Goal: Transaction & Acquisition: Obtain resource

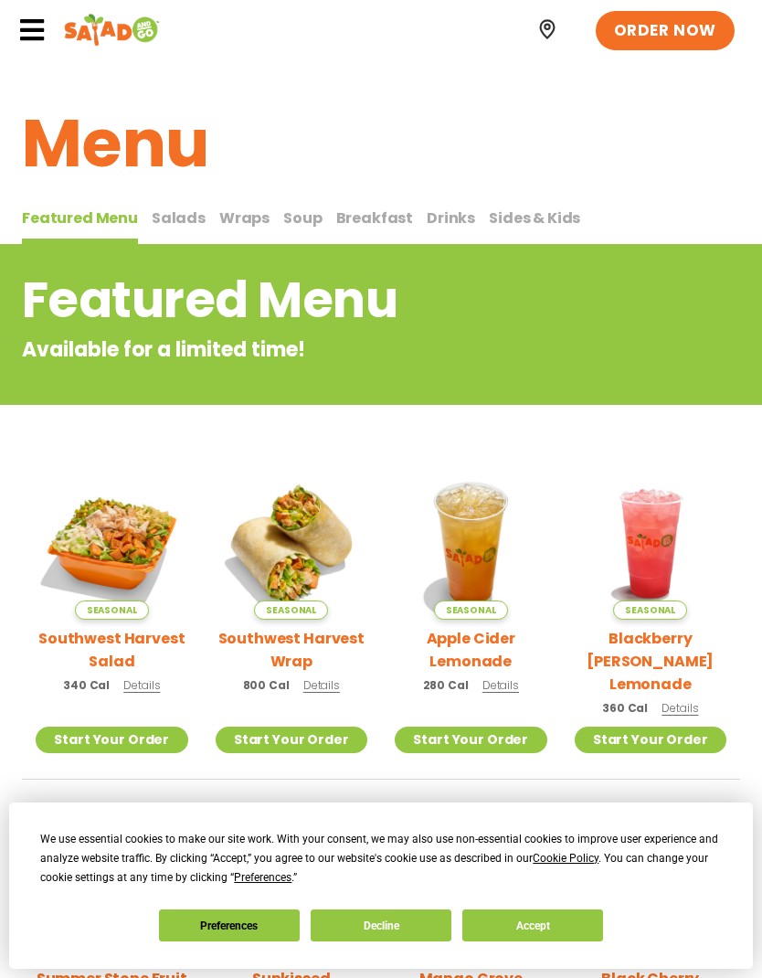
click at [529, 926] on button "Accept" at bounding box center [532, 925] width 141 height 32
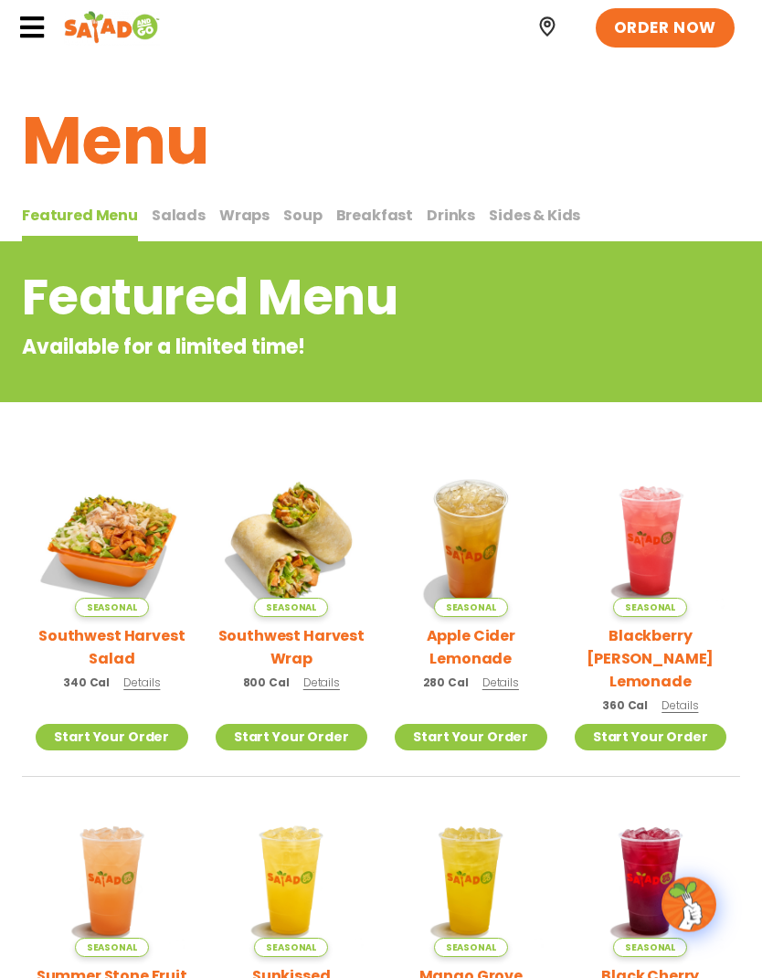
scroll to position [3, 0]
click at [170, 217] on span "Salads" at bounding box center [179, 215] width 54 height 21
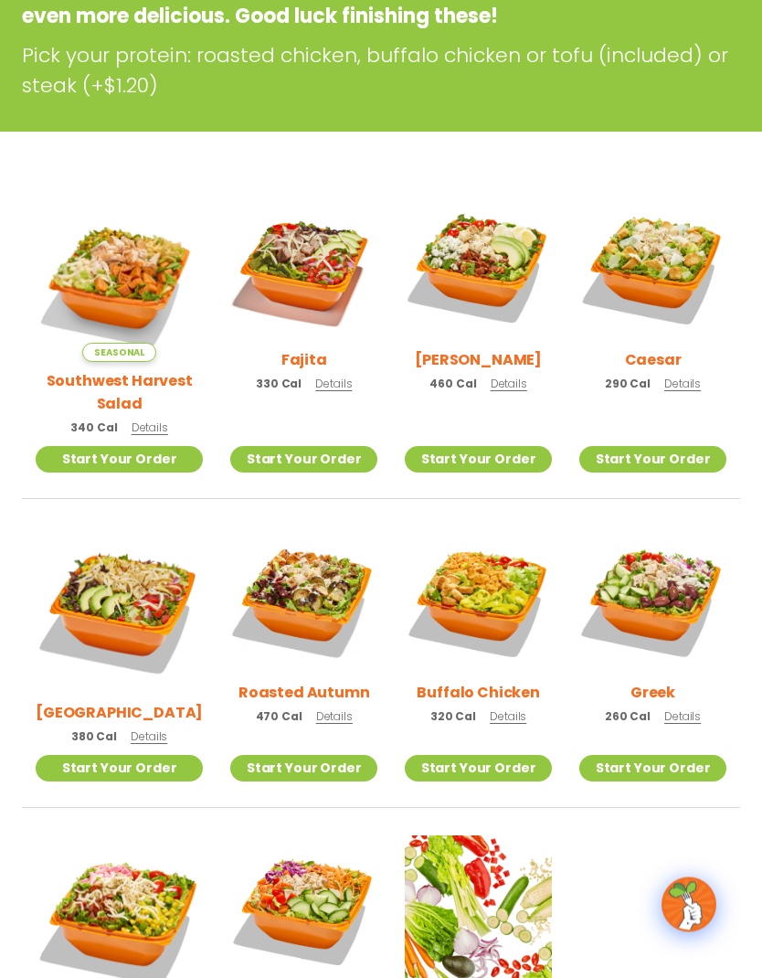
scroll to position [365, 0]
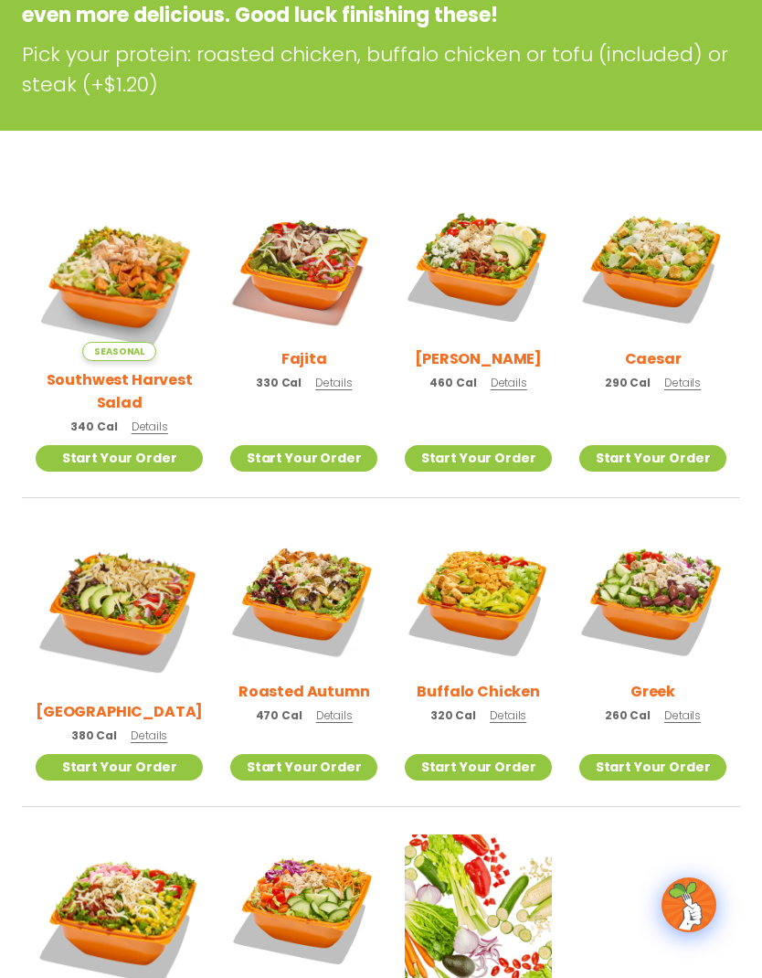
click at [303, 445] on link "Start Your Order" at bounding box center [303, 458] width 147 height 26
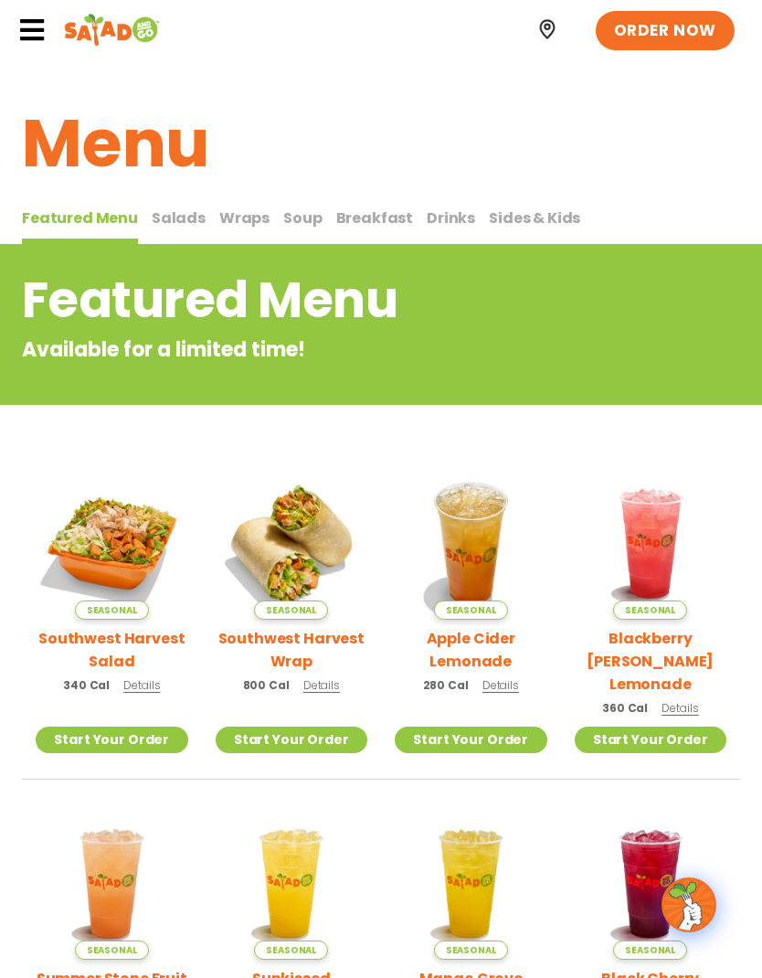
click at [172, 220] on span "Salads" at bounding box center [179, 217] width 54 height 21
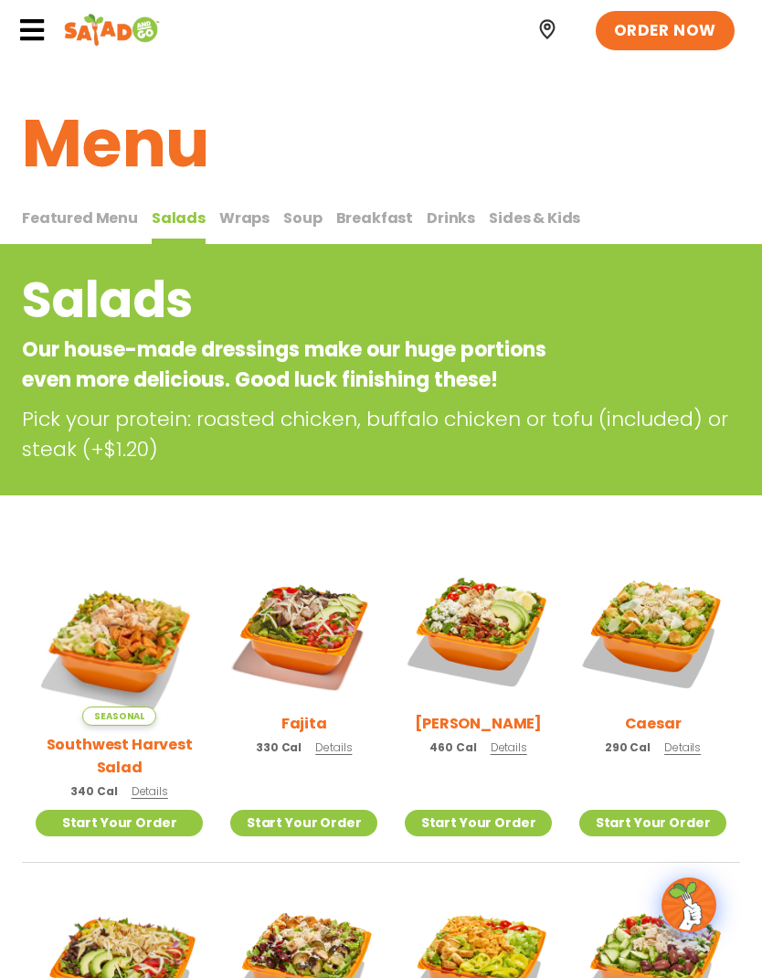
click at [321, 751] on span "Details" at bounding box center [333, 747] width 37 height 16
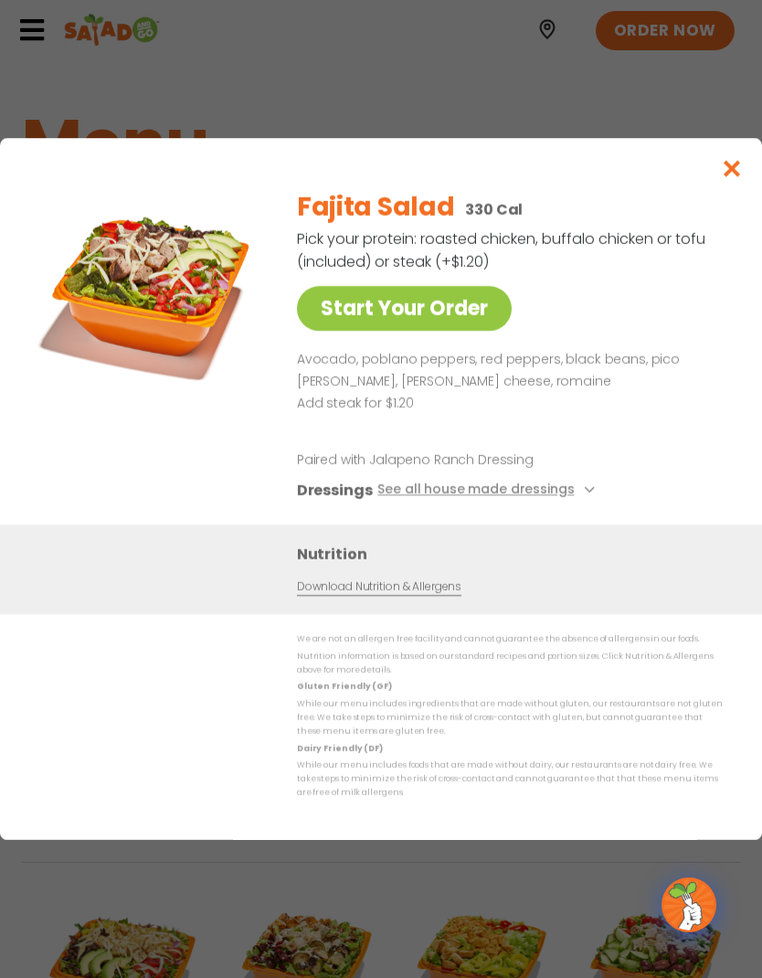
click at [439, 591] on link "Download Nutrition & Allergens" at bounding box center [379, 586] width 164 height 17
